Goal: Transaction & Acquisition: Purchase product/service

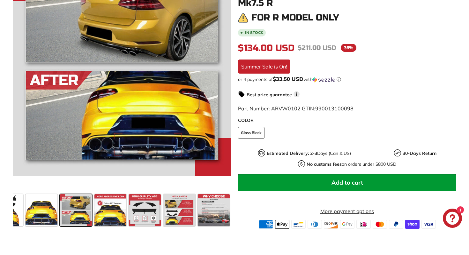
scroll to position [185, 0]
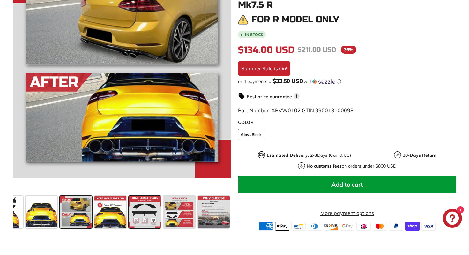
click at [141, 212] on span at bounding box center [145, 212] width 32 height 32
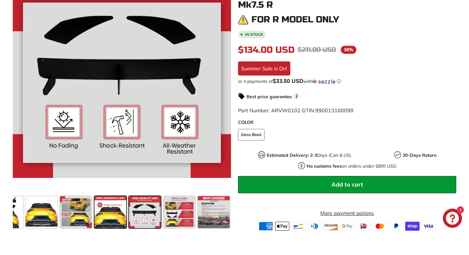
click at [111, 212] on span at bounding box center [111, 212] width 32 height 32
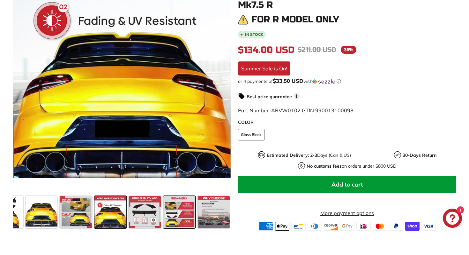
click at [162, 210] on div at bounding box center [179, 211] width 34 height 34
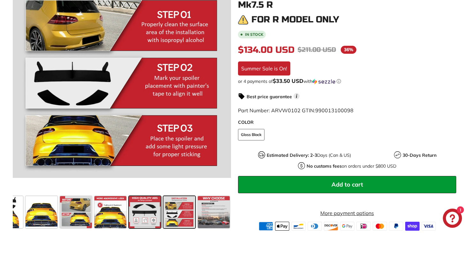
click at [148, 210] on span at bounding box center [145, 212] width 32 height 32
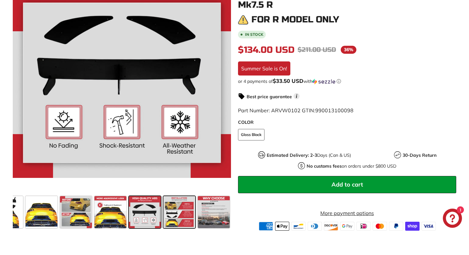
click at [176, 215] on span at bounding box center [180, 212] width 32 height 32
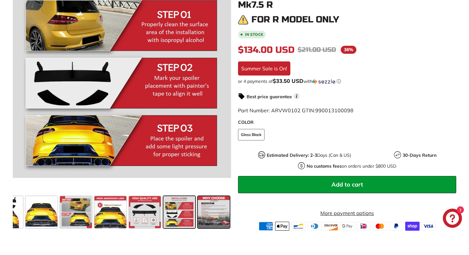
click at [215, 215] on span at bounding box center [214, 212] width 32 height 32
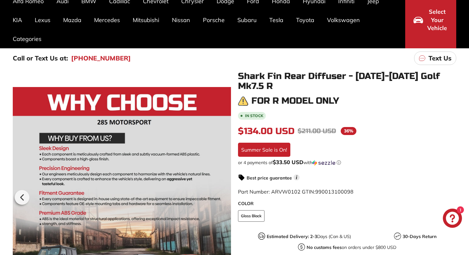
scroll to position [0, 0]
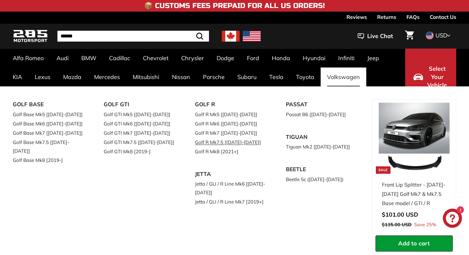
click at [226, 141] on link "Golf R Mk7.5 [[DATE]-[DATE]]" at bounding box center [231, 141] width 73 height 9
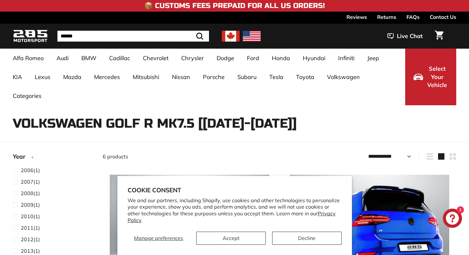
select select "**********"
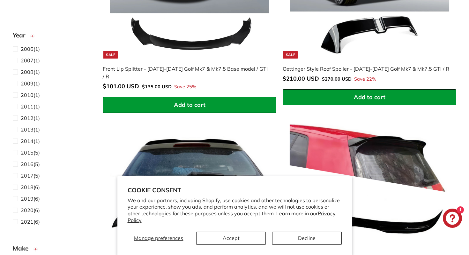
scroll to position [275, 0]
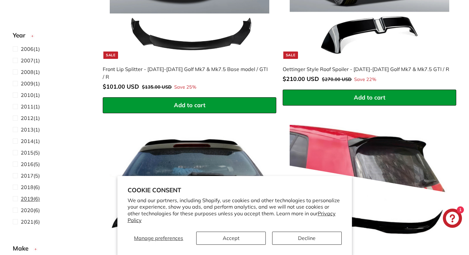
click at [16, 198] on span at bounding box center [17, 198] width 8 height 8
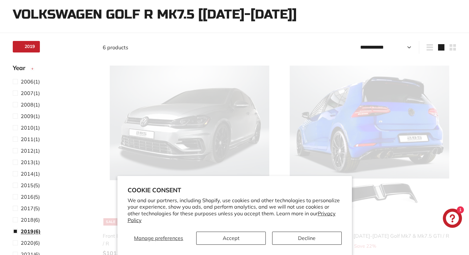
scroll to position [36, 0]
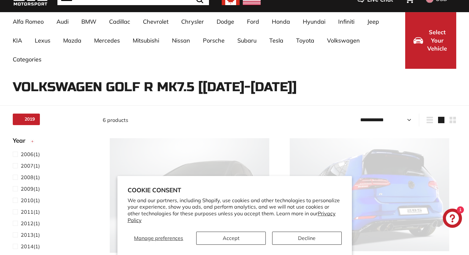
select select "**********"
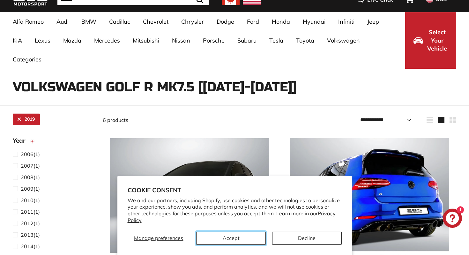
click at [250, 242] on button "Accept" at bounding box center [231, 237] width 70 height 13
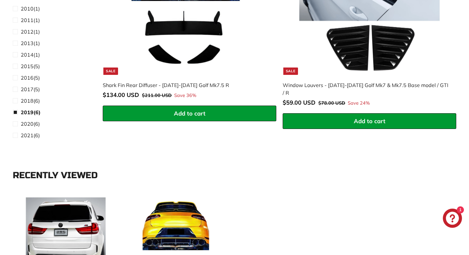
scroll to position [651, 0]
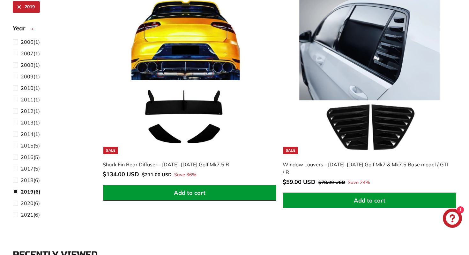
click at [193, 64] on img at bounding box center [190, 74] width 160 height 160
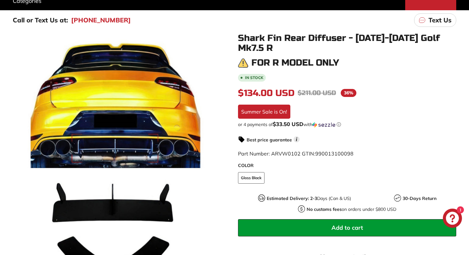
scroll to position [96, 0]
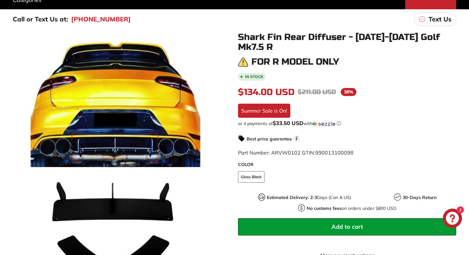
click at [280, 156] on div "Part Number: ARVW0102 GTIN: 990013100098" at bounding box center [347, 153] width 218 height 8
click at [282, 154] on span "Part Number: ARVW0102 GTIN: 990013100098" at bounding box center [296, 152] width 116 height 6
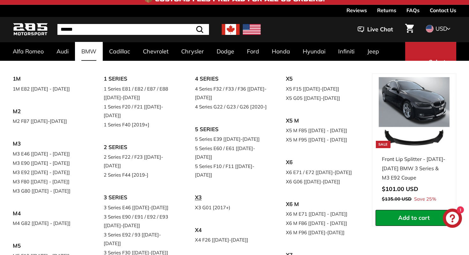
scroll to position [7, 0]
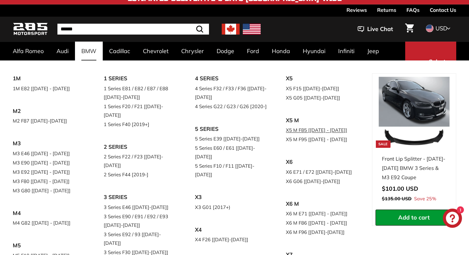
click at [320, 125] on link "X5 M F85 [[DATE] - [DATE]]" at bounding box center [322, 129] width 73 height 9
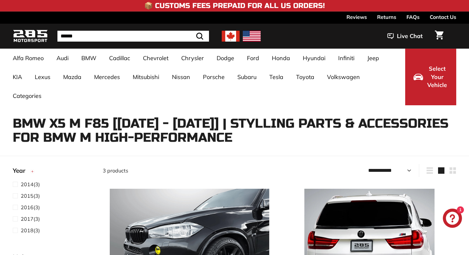
select select "**********"
